Goal: Use online tool/utility: Utilize a website feature to perform a specific function

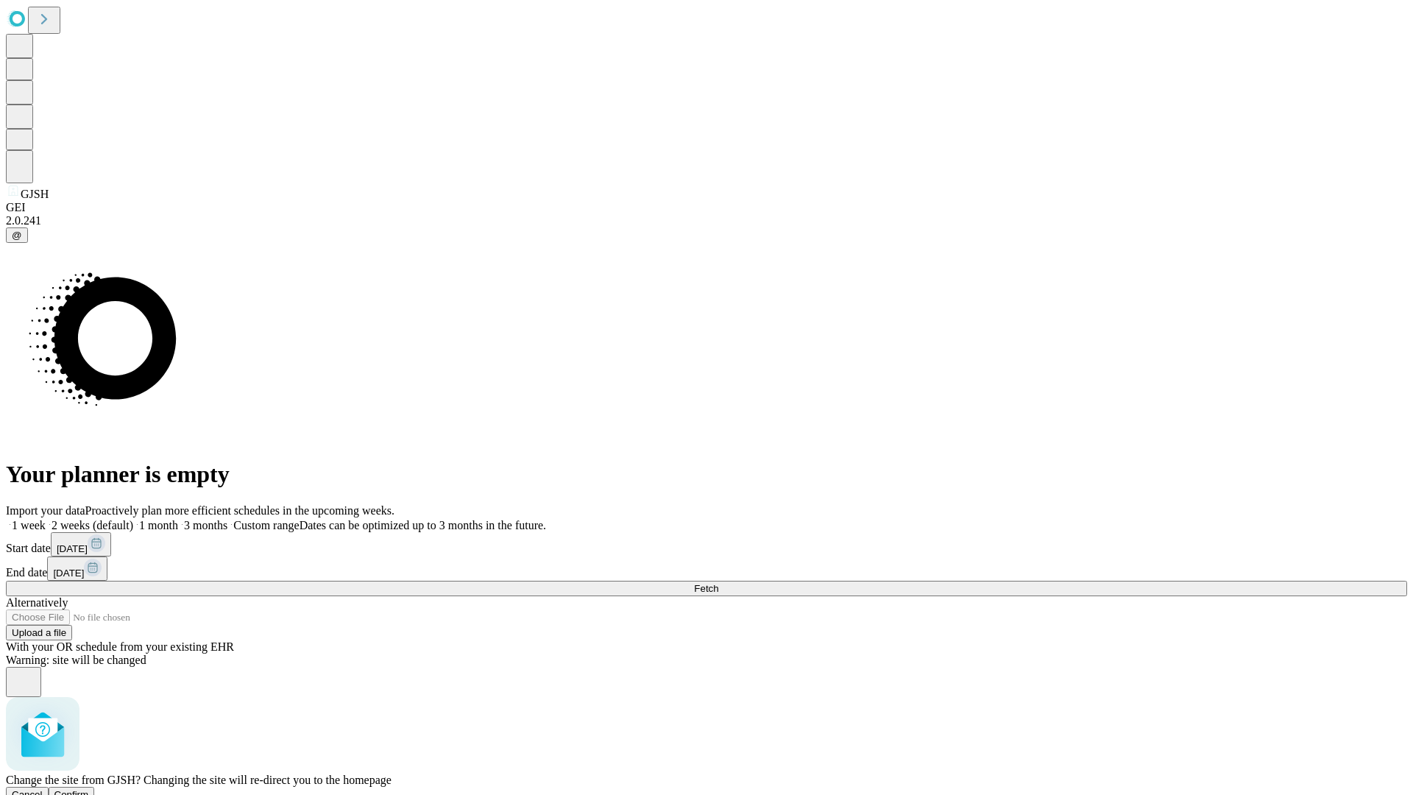
click at [89, 789] on span "Confirm" at bounding box center [71, 794] width 35 height 11
click at [178, 519] on label "1 month" at bounding box center [155, 525] width 45 height 13
click at [718, 583] on span "Fetch" at bounding box center [706, 588] width 24 height 11
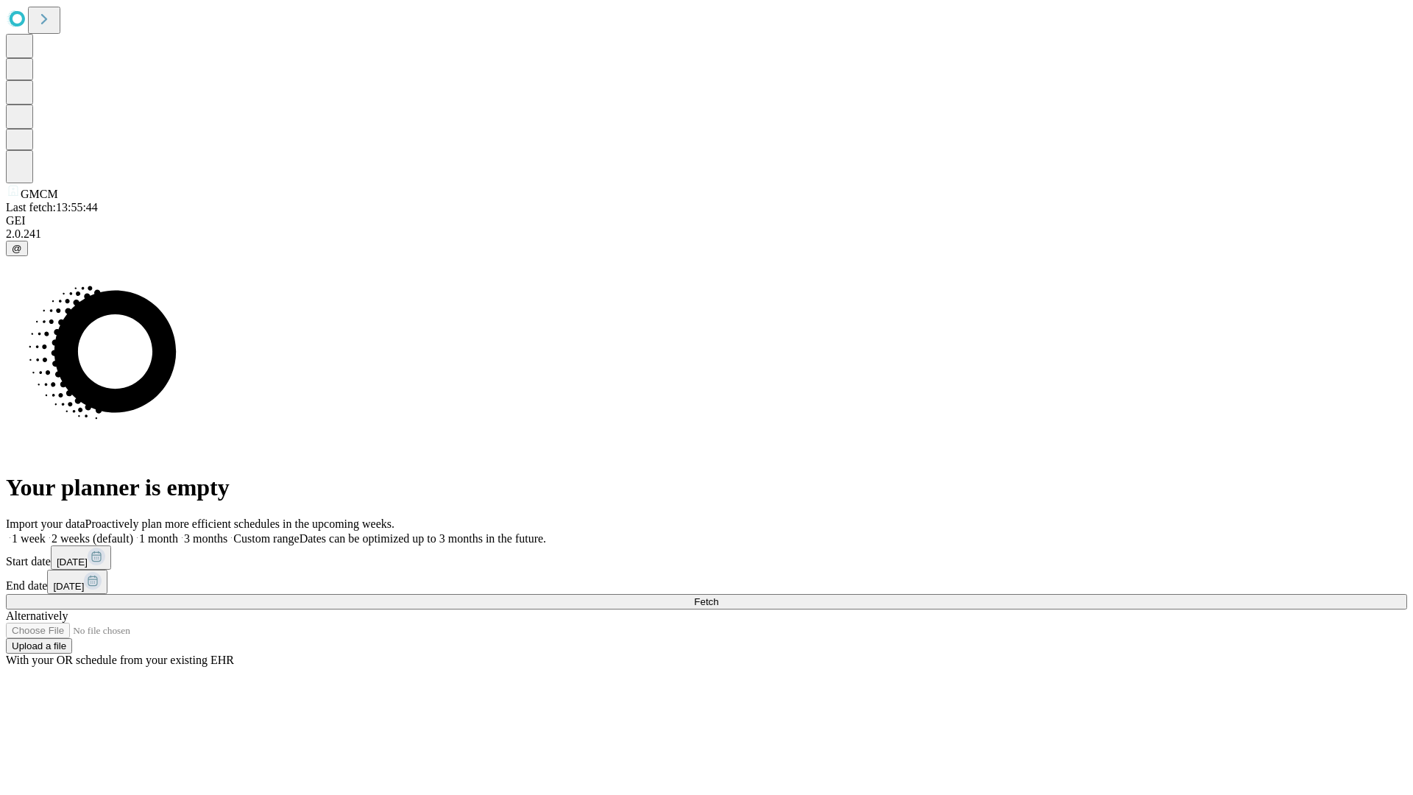
click at [178, 532] on label "1 month" at bounding box center [155, 538] width 45 height 13
click at [718, 596] on span "Fetch" at bounding box center [706, 601] width 24 height 11
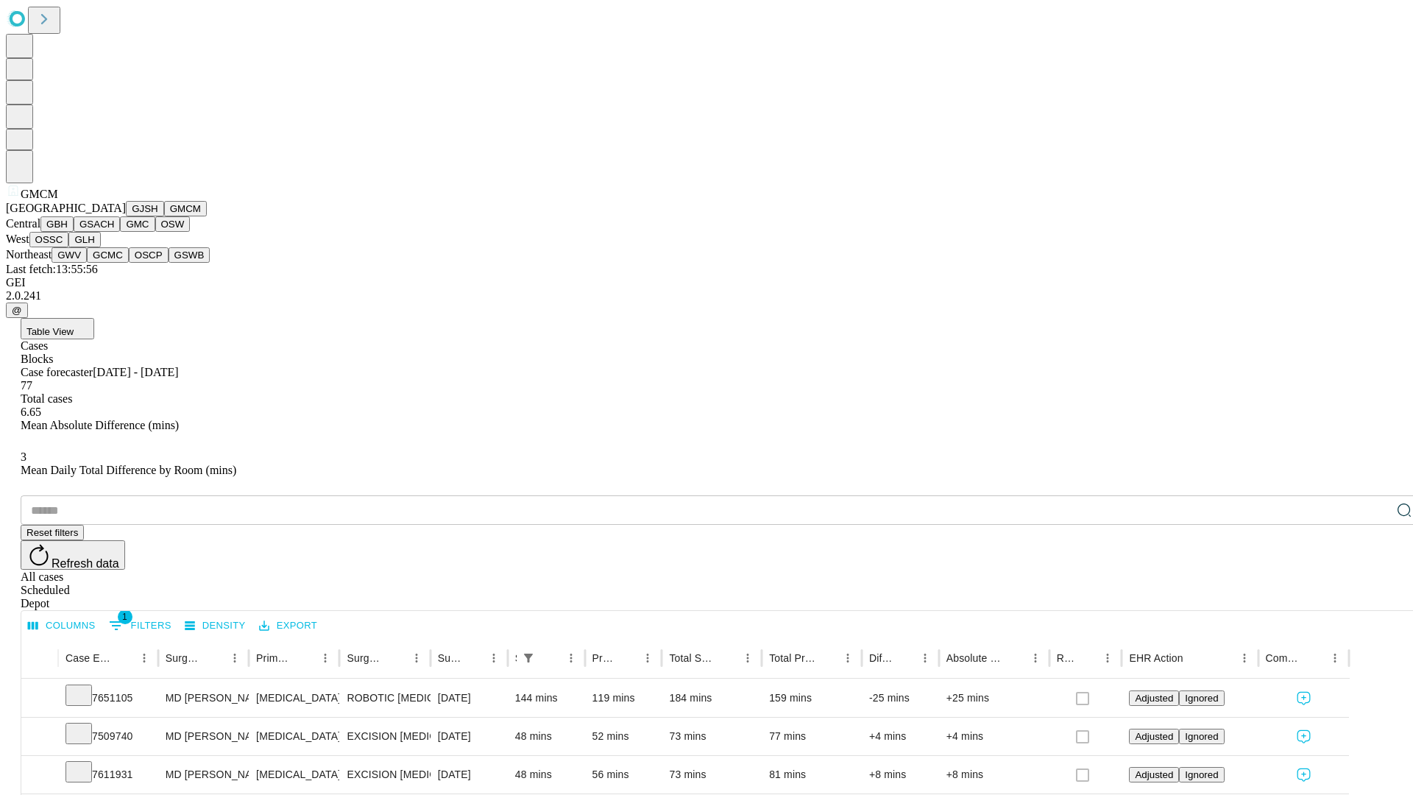
click at [74, 232] on button "GBH" at bounding box center [56, 223] width 33 height 15
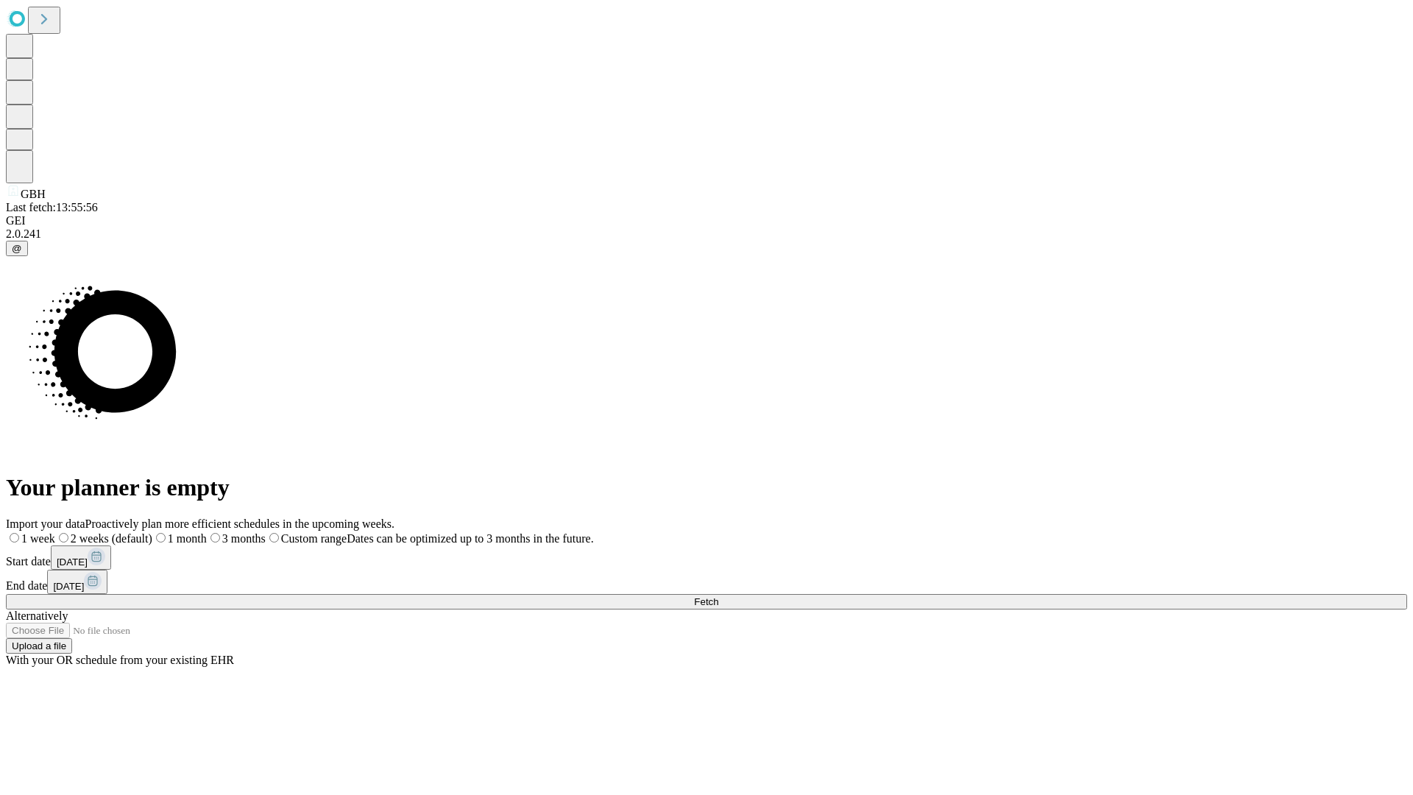
click at [207, 532] on label "1 month" at bounding box center [179, 538] width 54 height 13
click at [718, 596] on span "Fetch" at bounding box center [706, 601] width 24 height 11
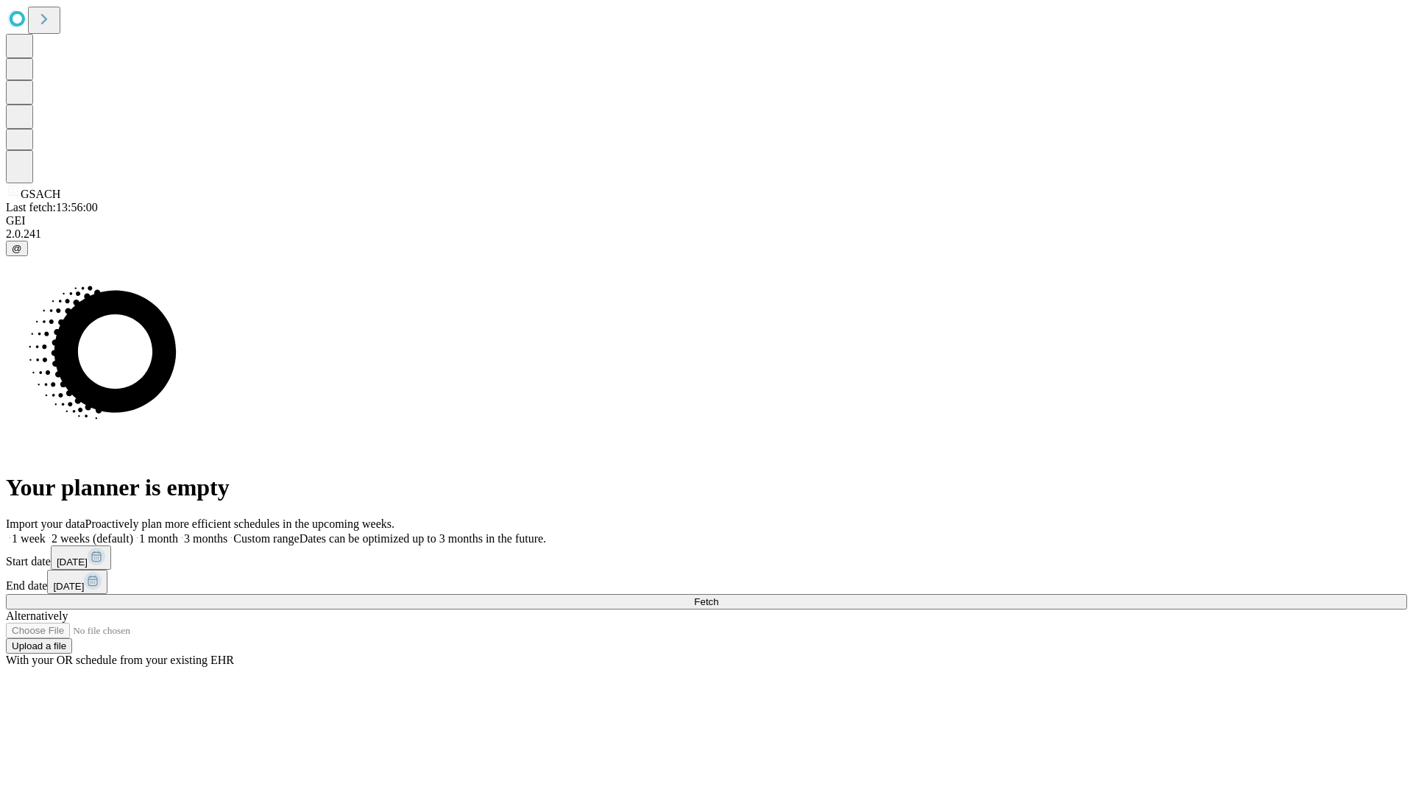
click at [178, 532] on label "1 month" at bounding box center [155, 538] width 45 height 13
click at [718, 596] on span "Fetch" at bounding box center [706, 601] width 24 height 11
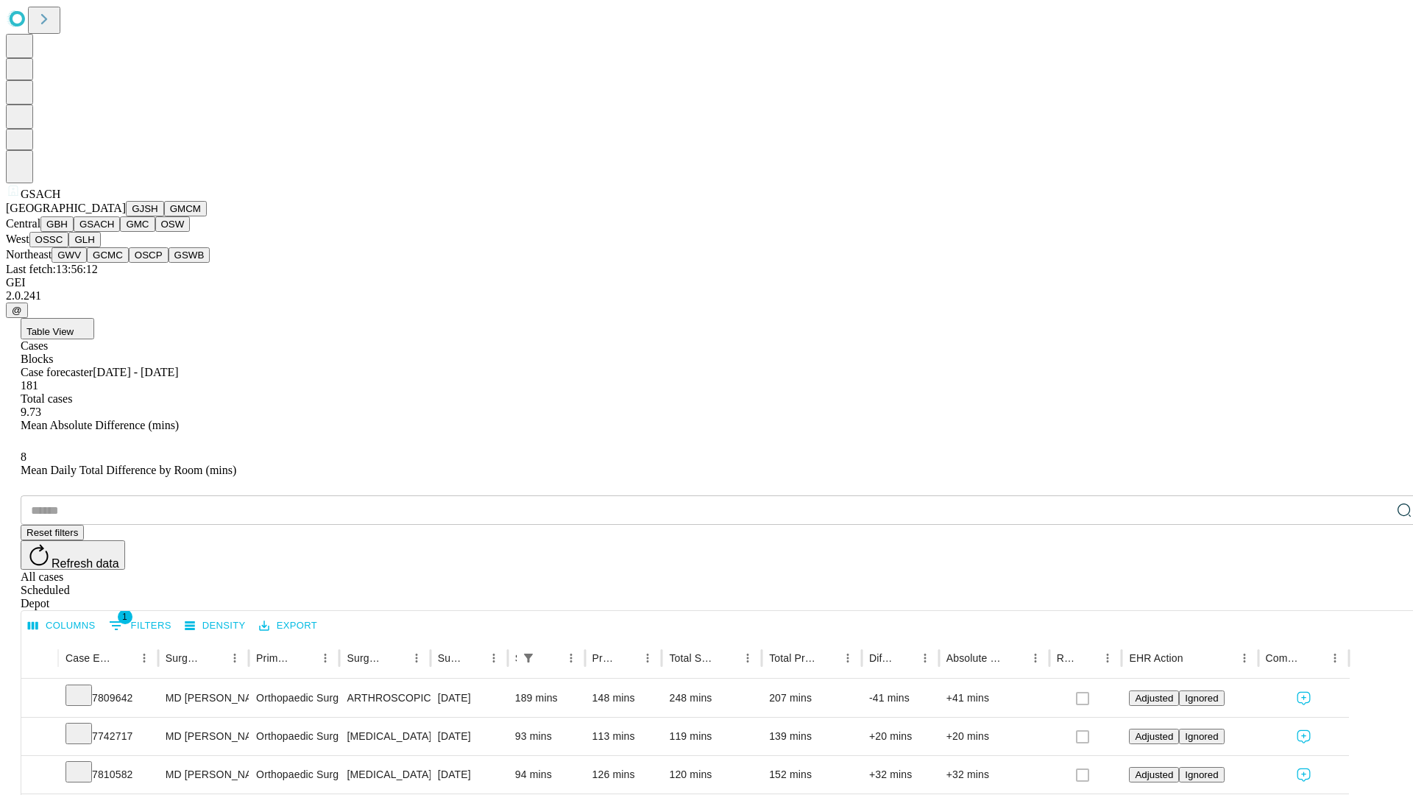
click at [120, 232] on button "GMC" at bounding box center [137, 223] width 35 height 15
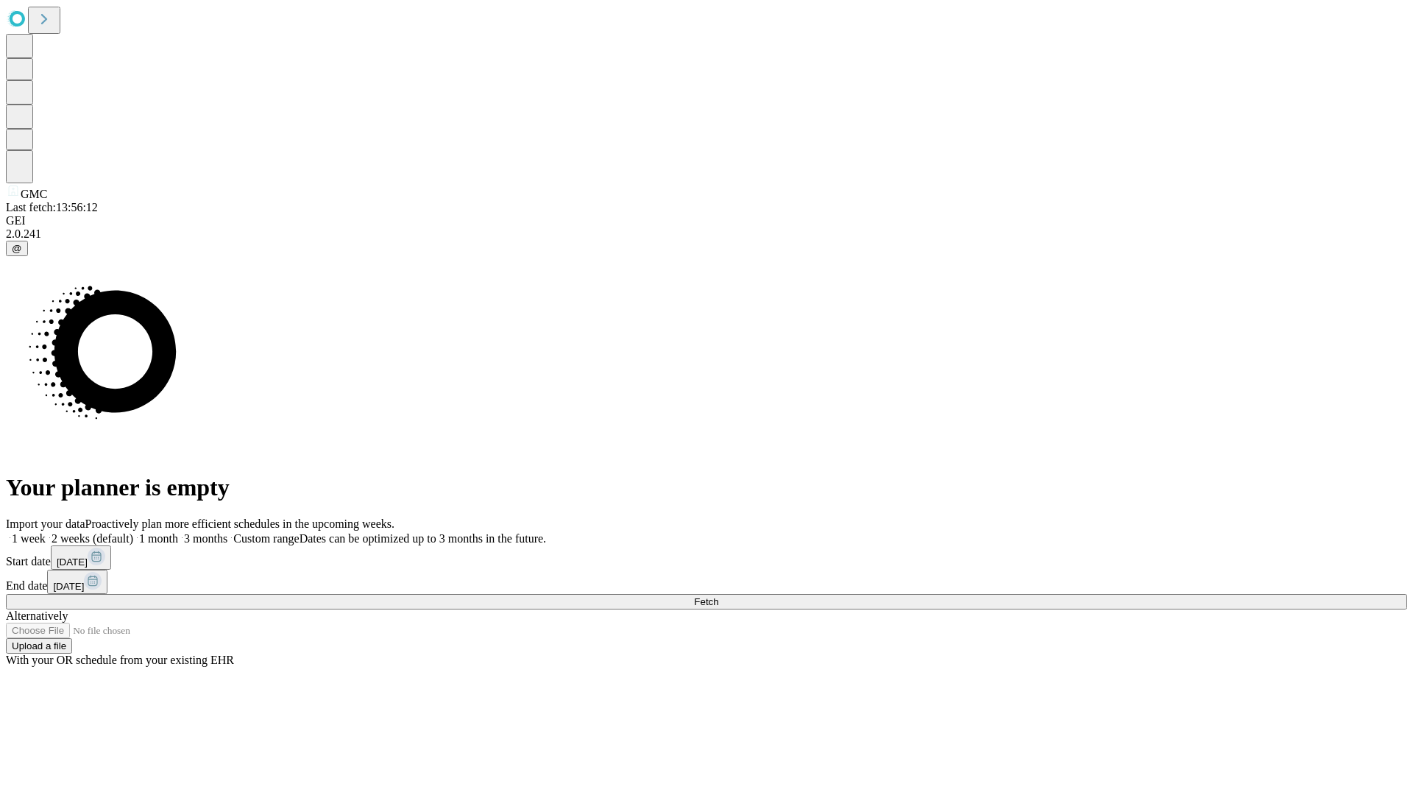
click at [178, 532] on label "1 month" at bounding box center [155, 538] width 45 height 13
click at [718, 596] on span "Fetch" at bounding box center [706, 601] width 24 height 11
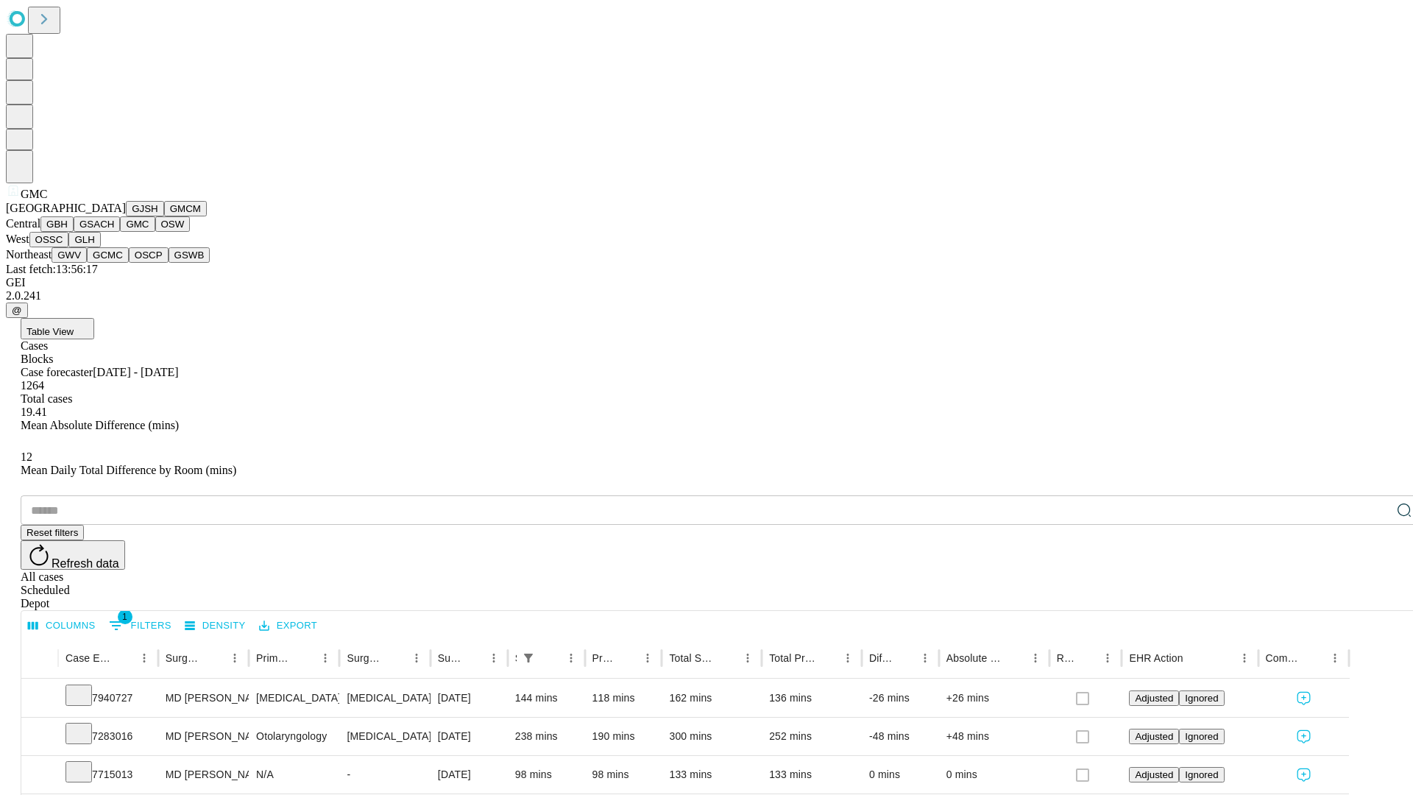
click at [155, 232] on button "OSW" at bounding box center [172, 223] width 35 height 15
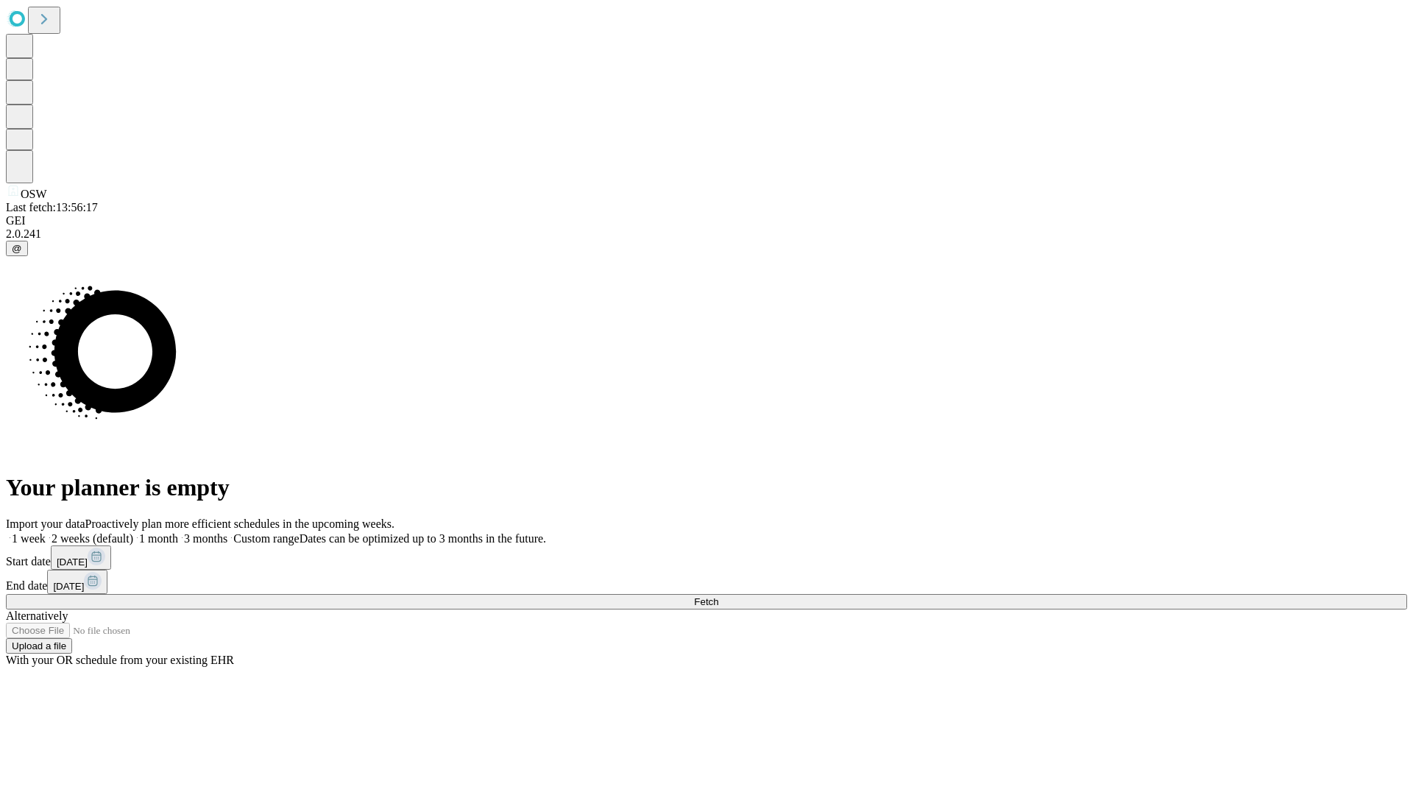
click at [178, 532] on label "1 month" at bounding box center [155, 538] width 45 height 13
click at [718, 596] on span "Fetch" at bounding box center [706, 601] width 24 height 11
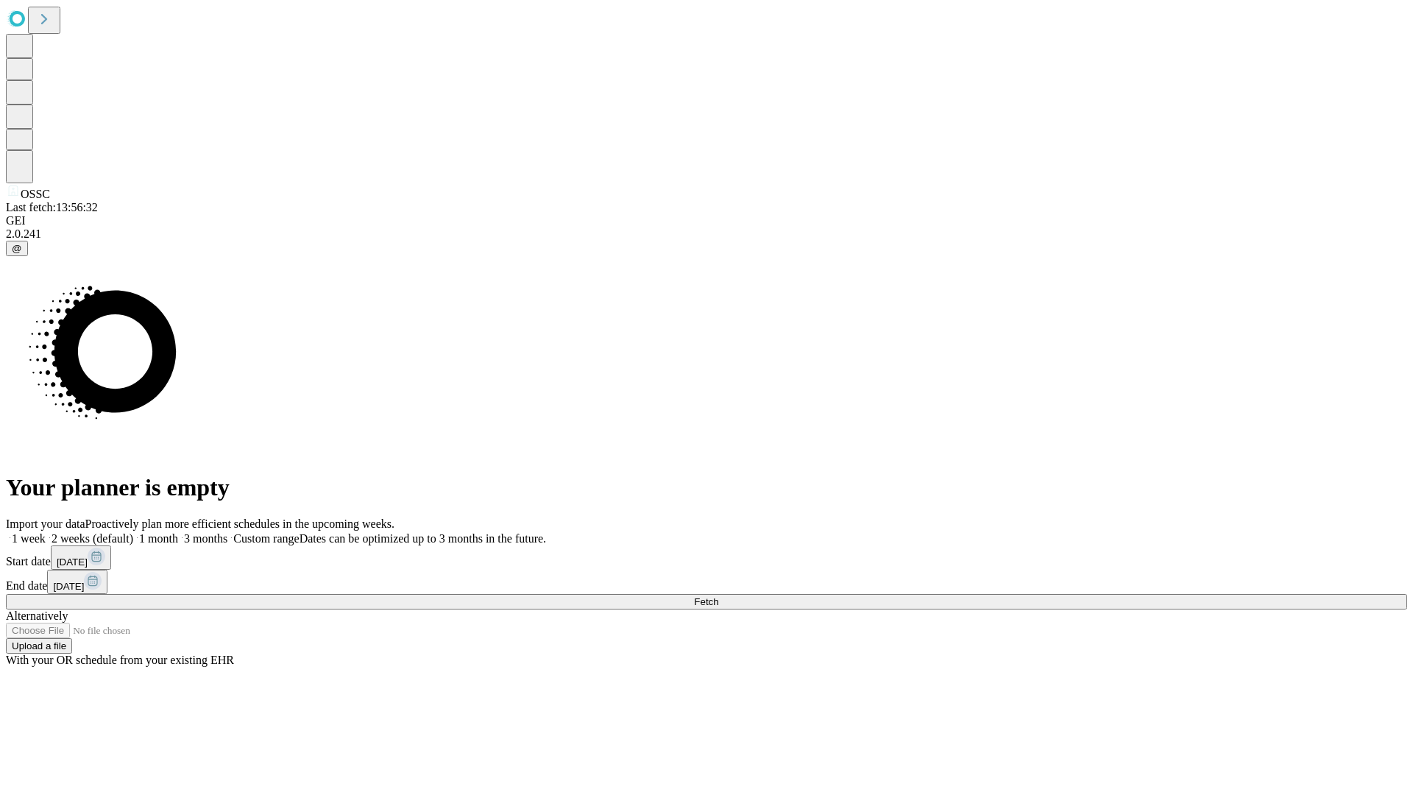
click at [178, 532] on label "1 month" at bounding box center [155, 538] width 45 height 13
click at [718, 596] on span "Fetch" at bounding box center [706, 601] width 24 height 11
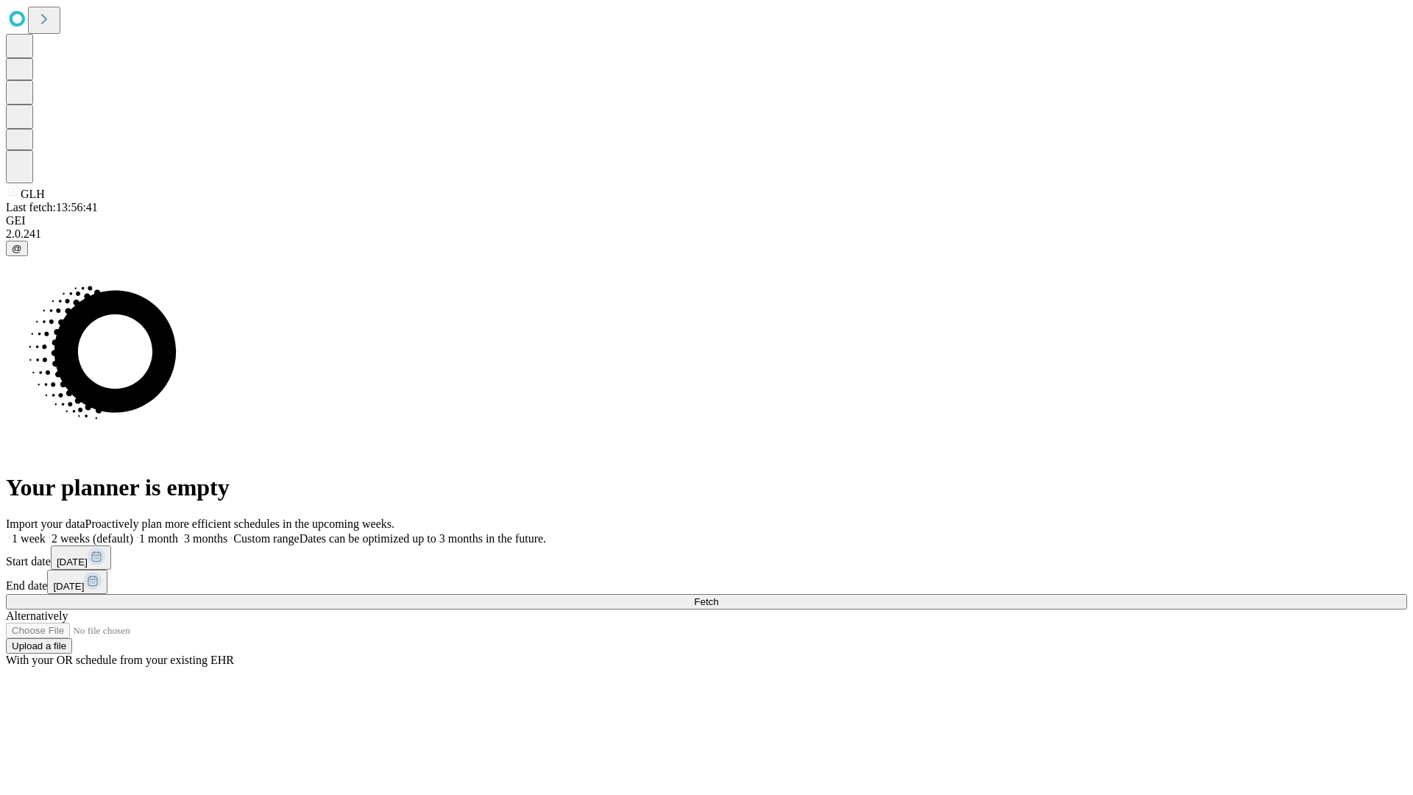
click at [178, 532] on label "1 month" at bounding box center [155, 538] width 45 height 13
click at [718, 596] on span "Fetch" at bounding box center [706, 601] width 24 height 11
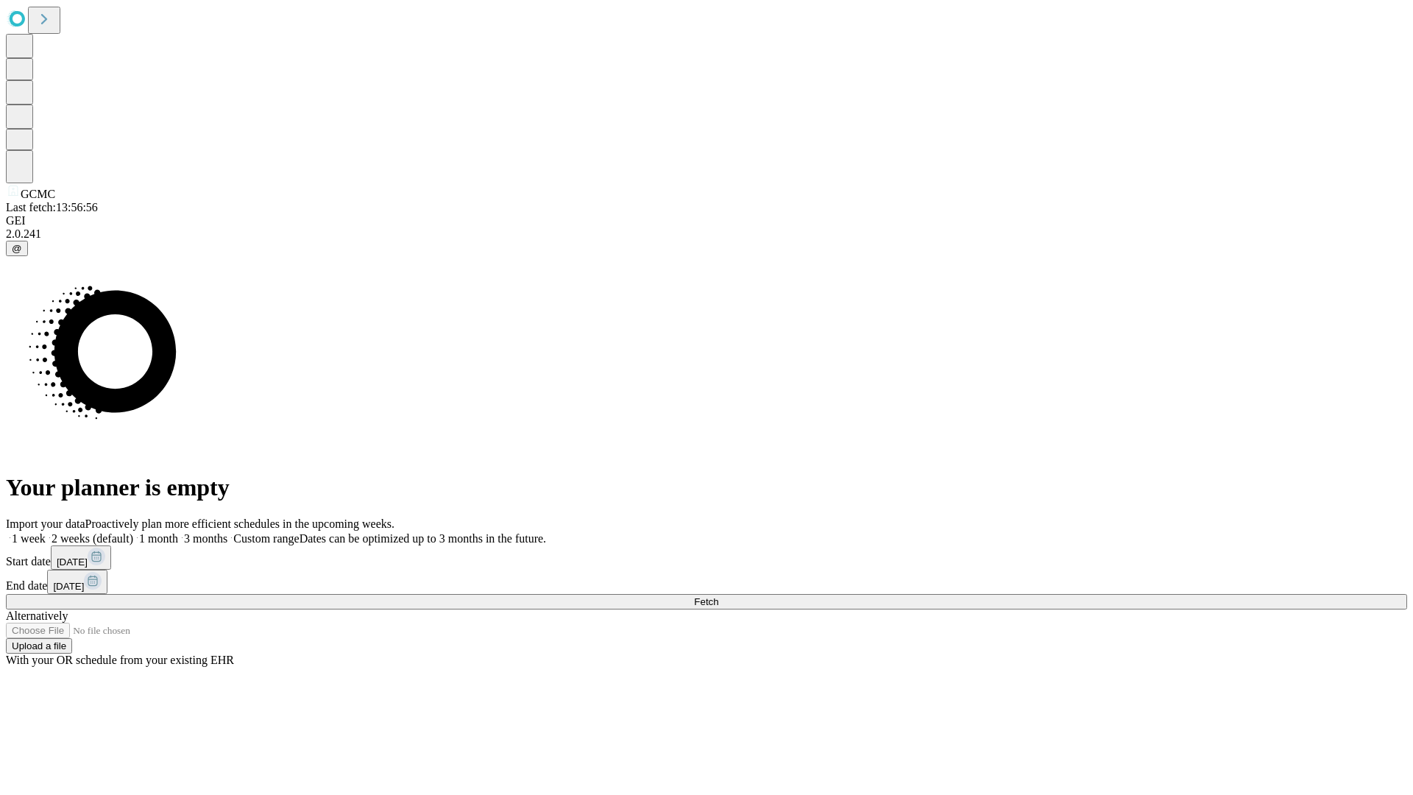
click at [178, 532] on label "1 month" at bounding box center [155, 538] width 45 height 13
click at [718, 596] on span "Fetch" at bounding box center [706, 601] width 24 height 11
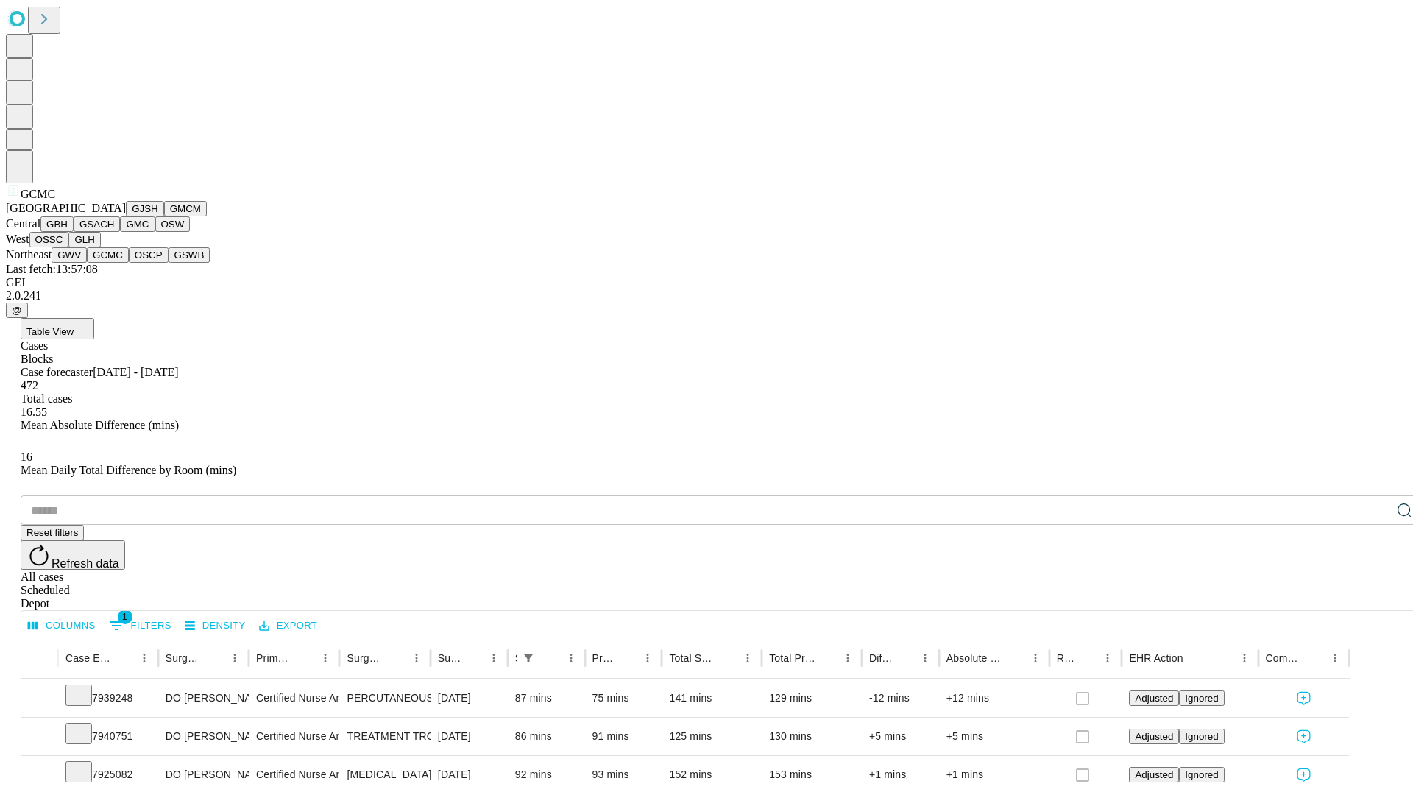
click at [129, 263] on button "OSCP" at bounding box center [149, 254] width 40 height 15
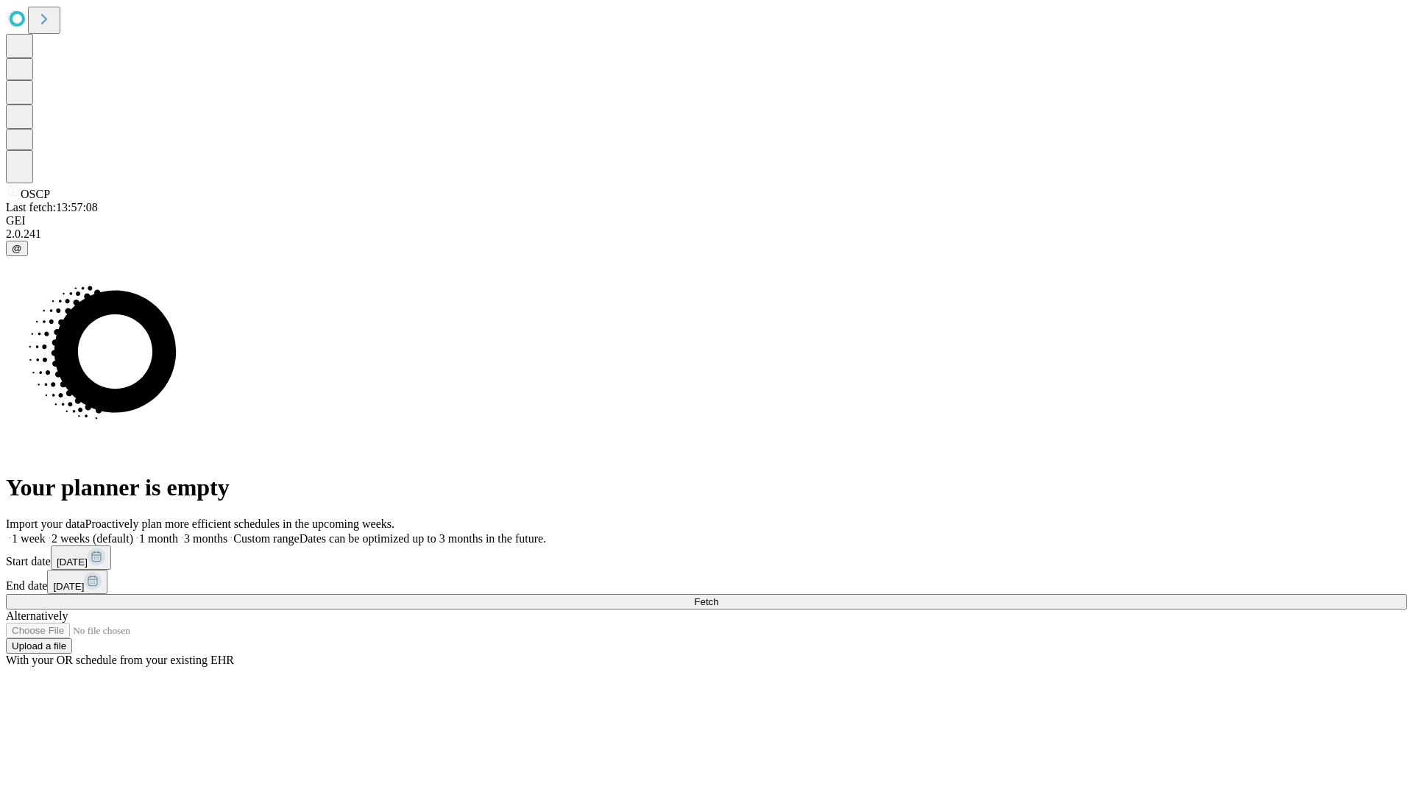
click at [178, 532] on label "1 month" at bounding box center [155, 538] width 45 height 13
click at [718, 596] on span "Fetch" at bounding box center [706, 601] width 24 height 11
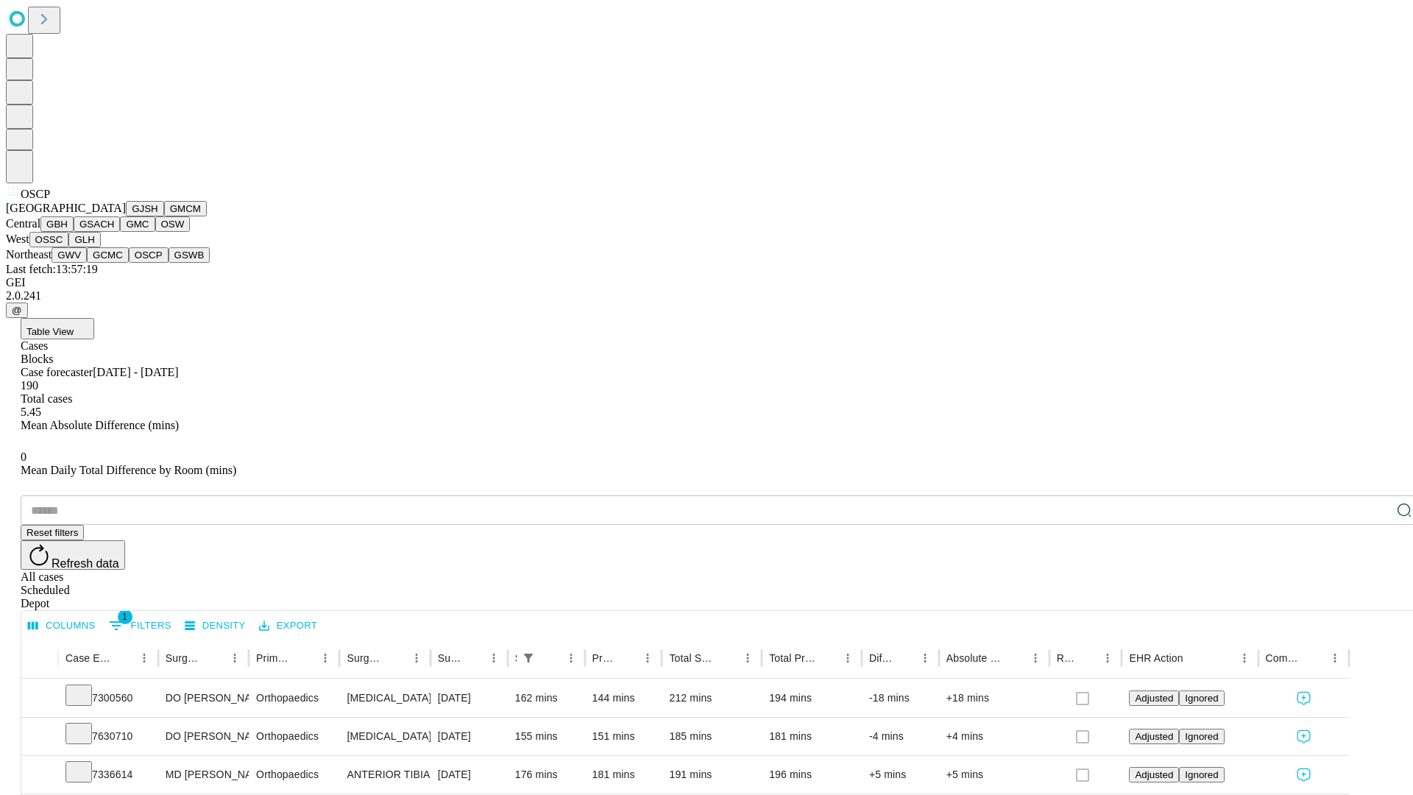
click at [169, 263] on button "GSWB" at bounding box center [190, 254] width 42 height 15
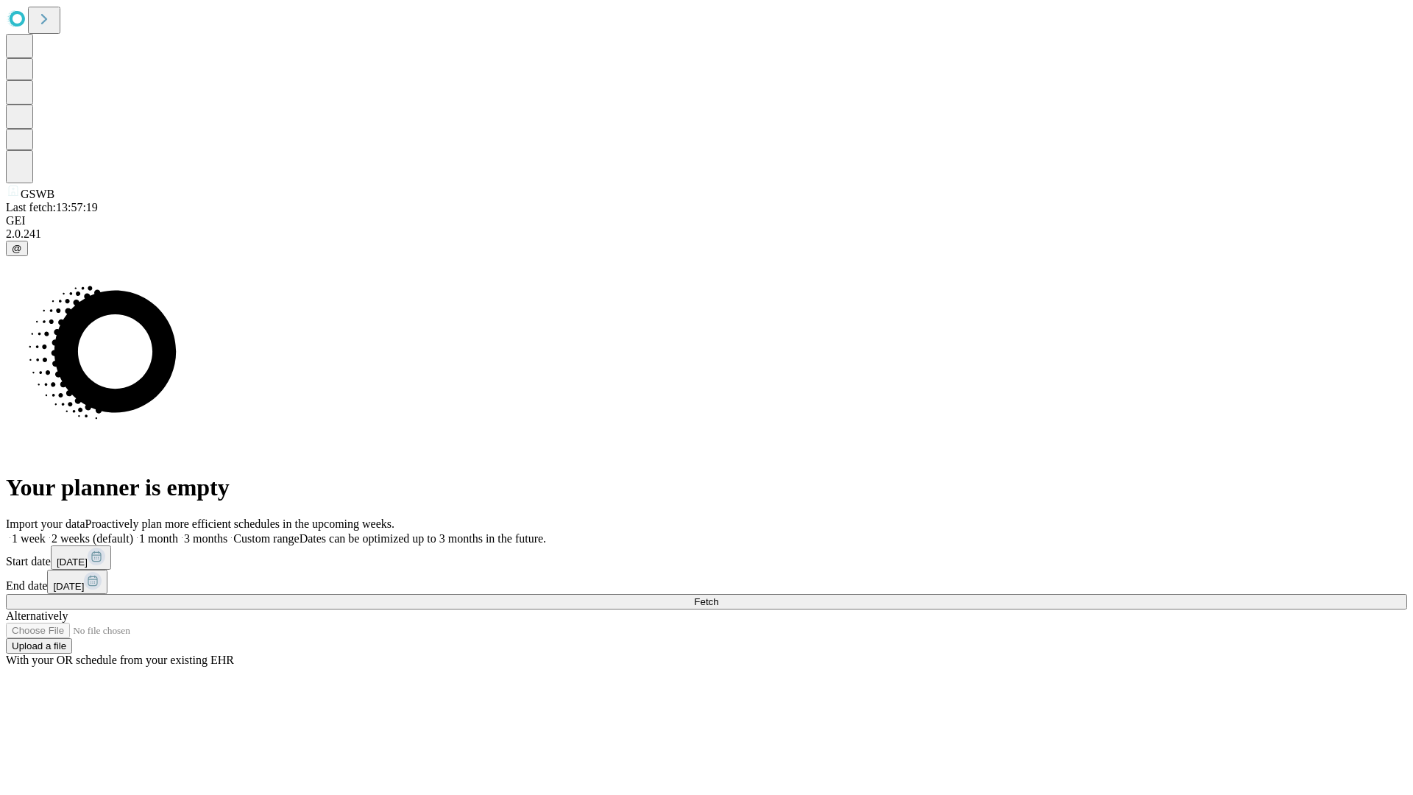
click at [178, 532] on label "1 month" at bounding box center [155, 538] width 45 height 13
click at [718, 596] on span "Fetch" at bounding box center [706, 601] width 24 height 11
